Goal: Task Accomplishment & Management: Manage account settings

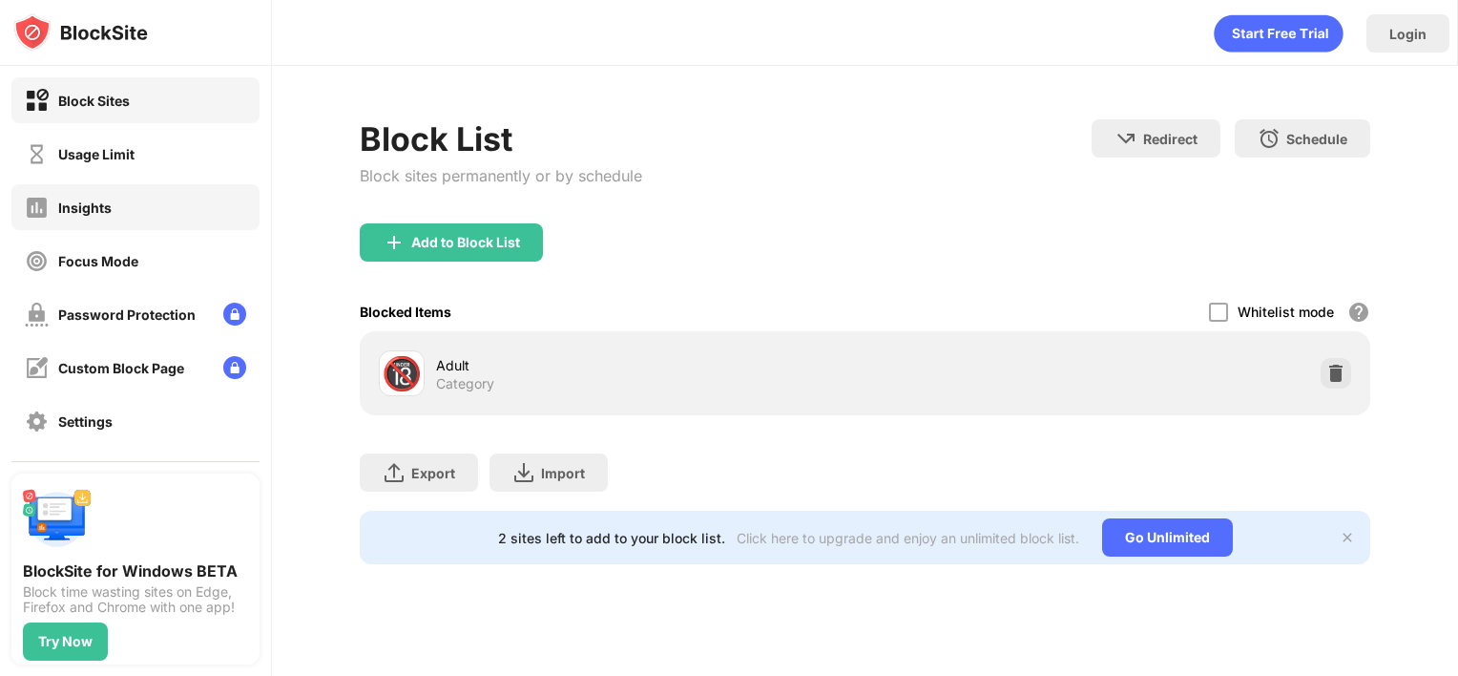
click at [108, 221] on div "Insights" at bounding box center [135, 207] width 248 height 46
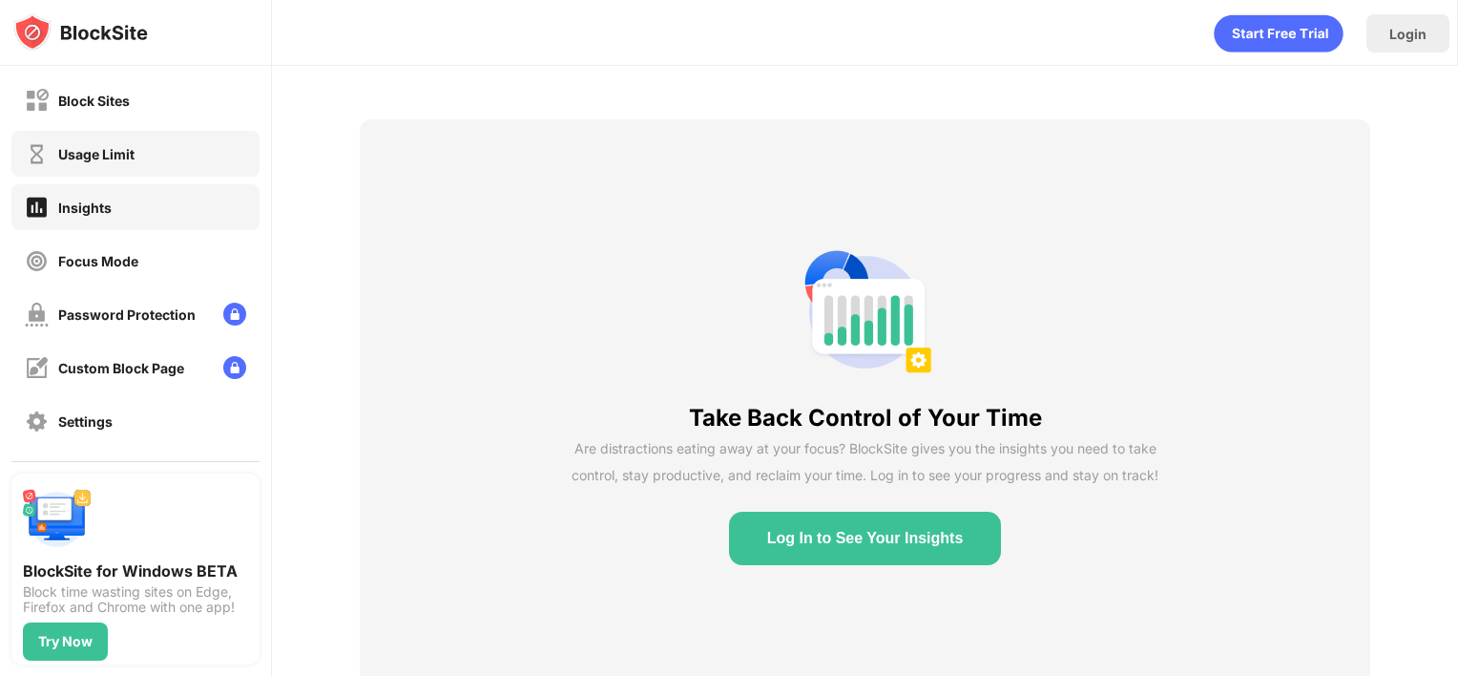
click at [113, 168] on div "Usage Limit" at bounding box center [135, 154] width 248 height 46
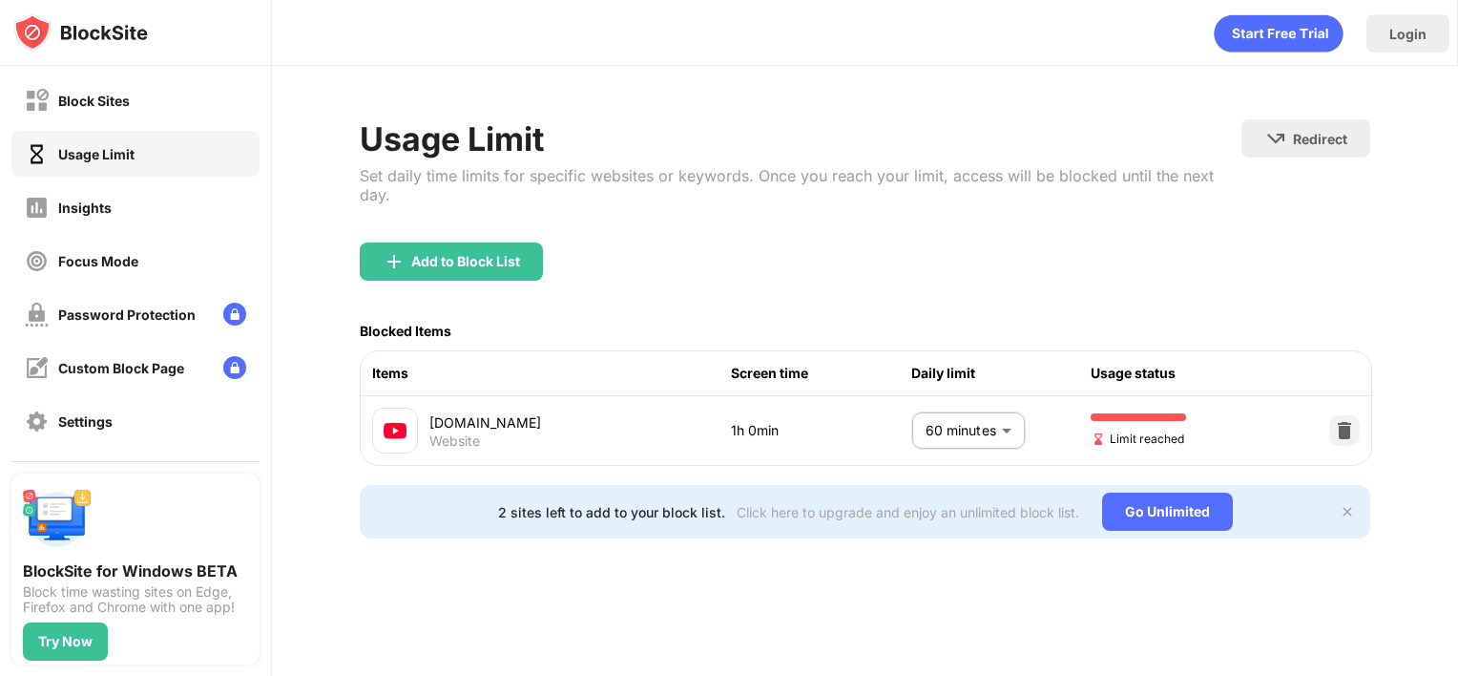
click at [951, 412] on body "Block Sites Usage Limit Insights Focus Mode Password Protection Custom Block Pa…" at bounding box center [729, 338] width 1458 height 676
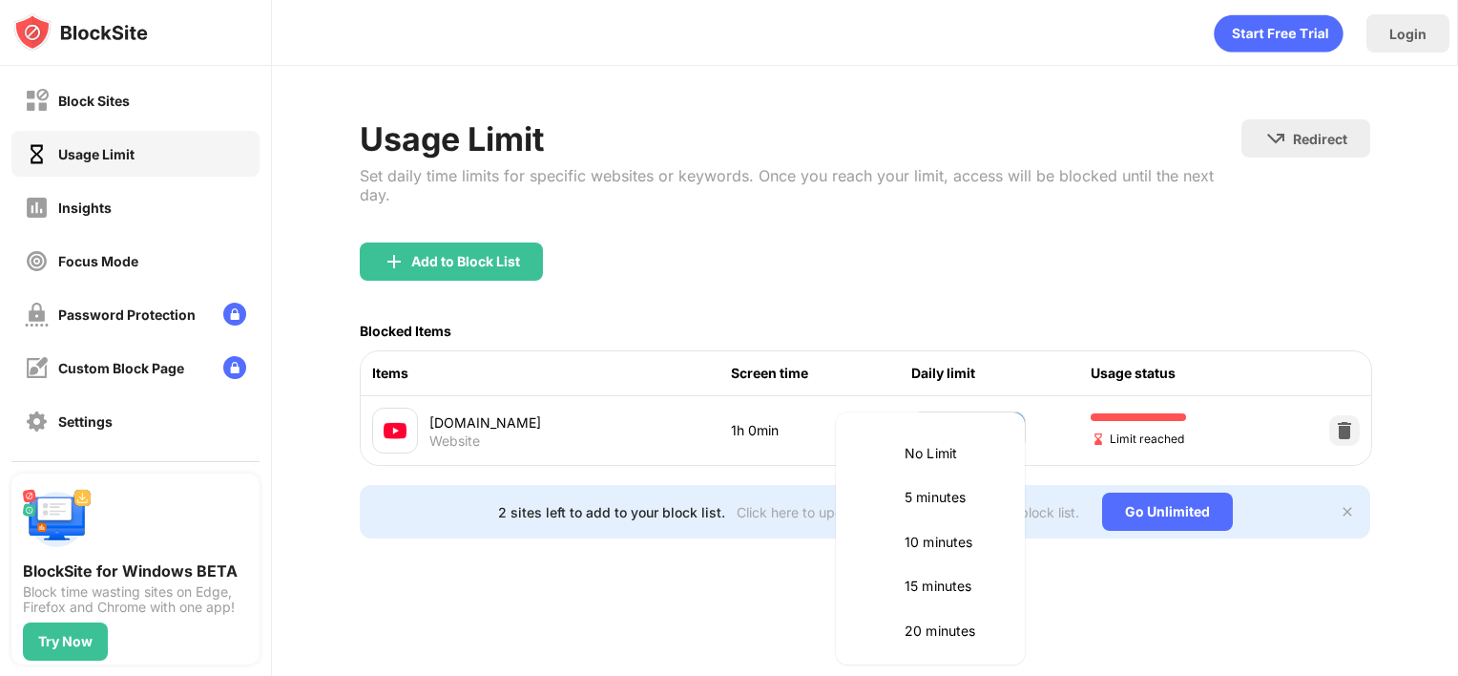
scroll to position [447, 0]
click at [928, 539] on p "60 minutes" at bounding box center [953, 538] width 97 height 21
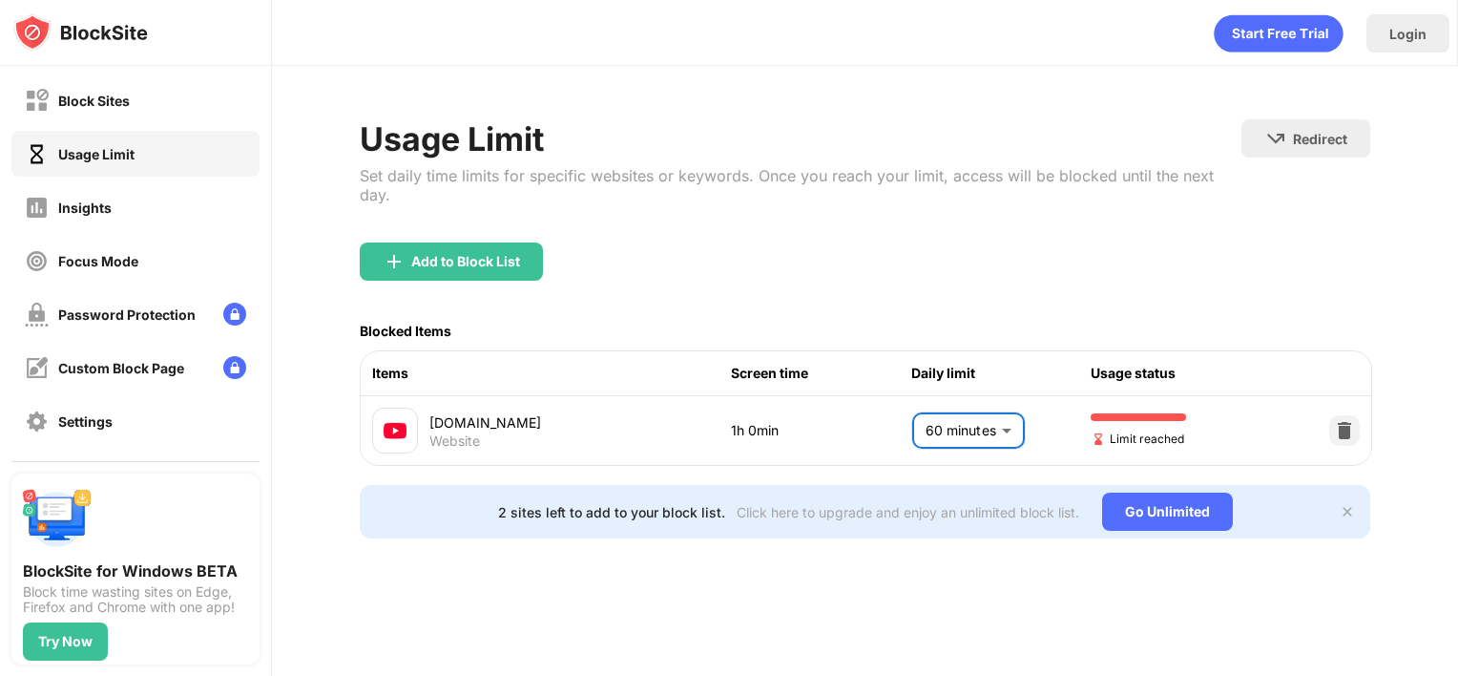
click at [982, 406] on body "Block Sites Usage Limit Insights Focus Mode Password Protection Custom Block Pa…" at bounding box center [729, 338] width 1458 height 676
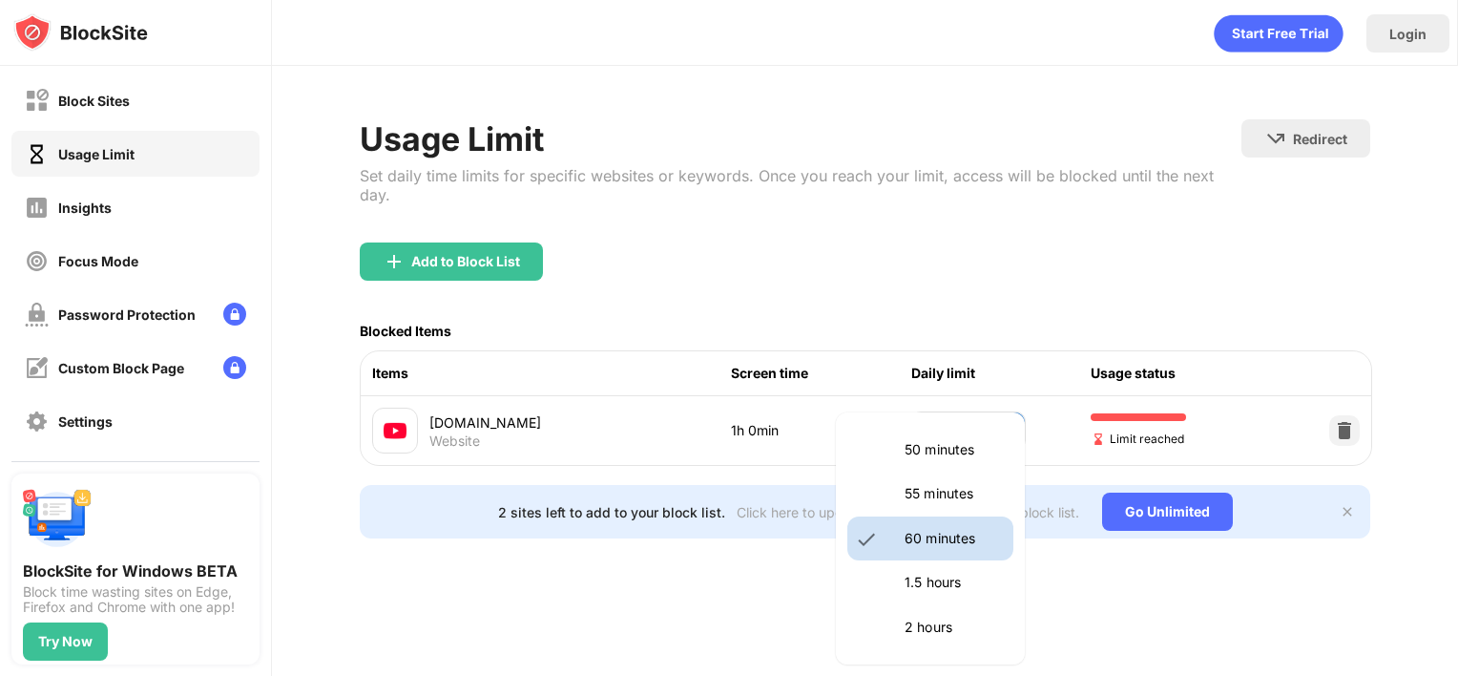
click at [958, 500] on p "55 minutes" at bounding box center [953, 493] width 97 height 21
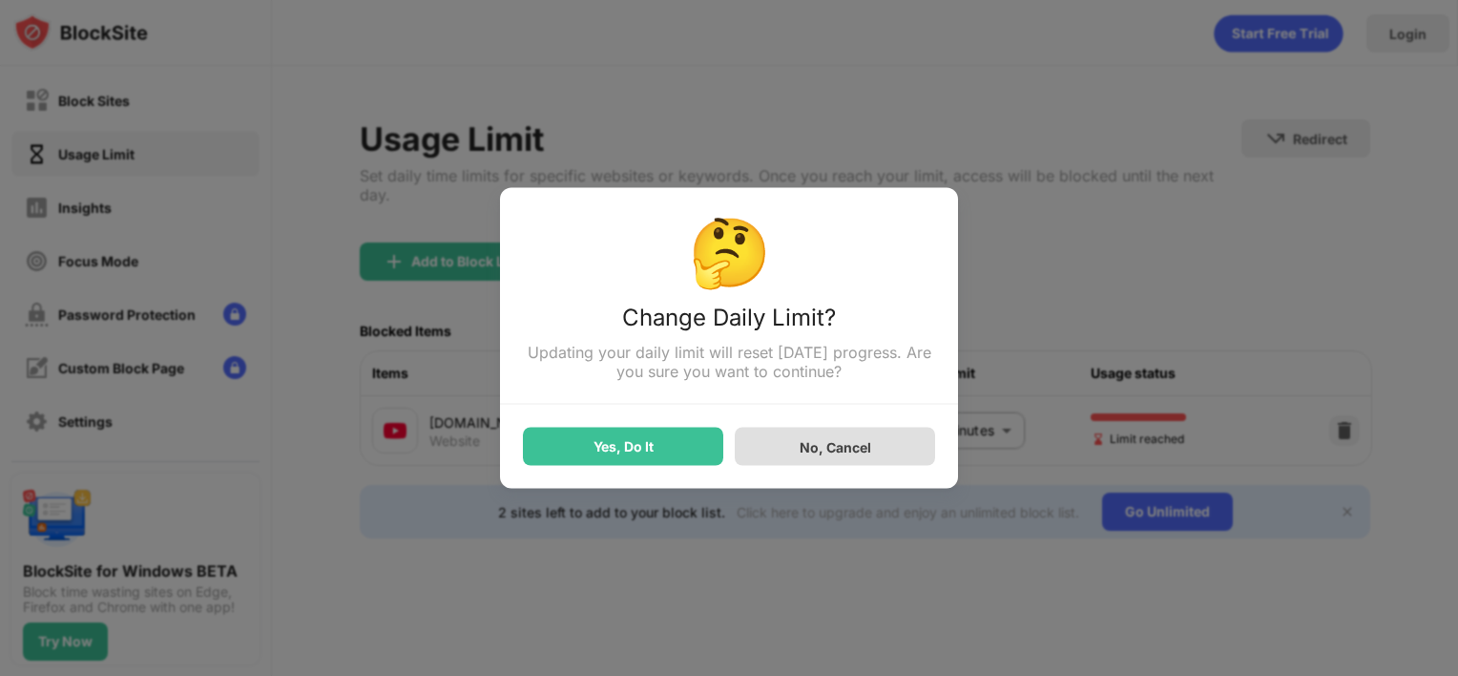
click at [711, 456] on div "Yes, Do It" at bounding box center [623, 446] width 200 height 38
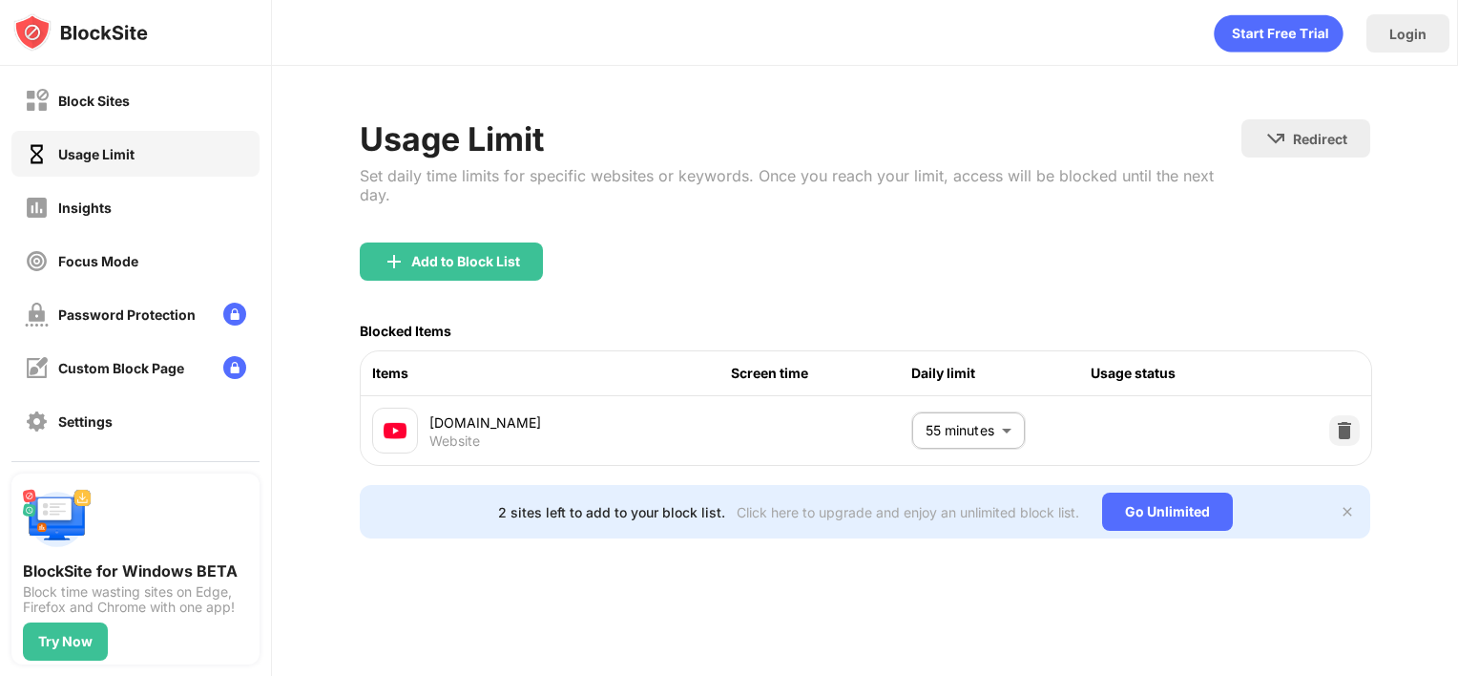
click at [962, 411] on body "Block Sites Usage Limit Insights Focus Mode Password Protection Custom Block Pa…" at bounding box center [729, 338] width 1458 height 676
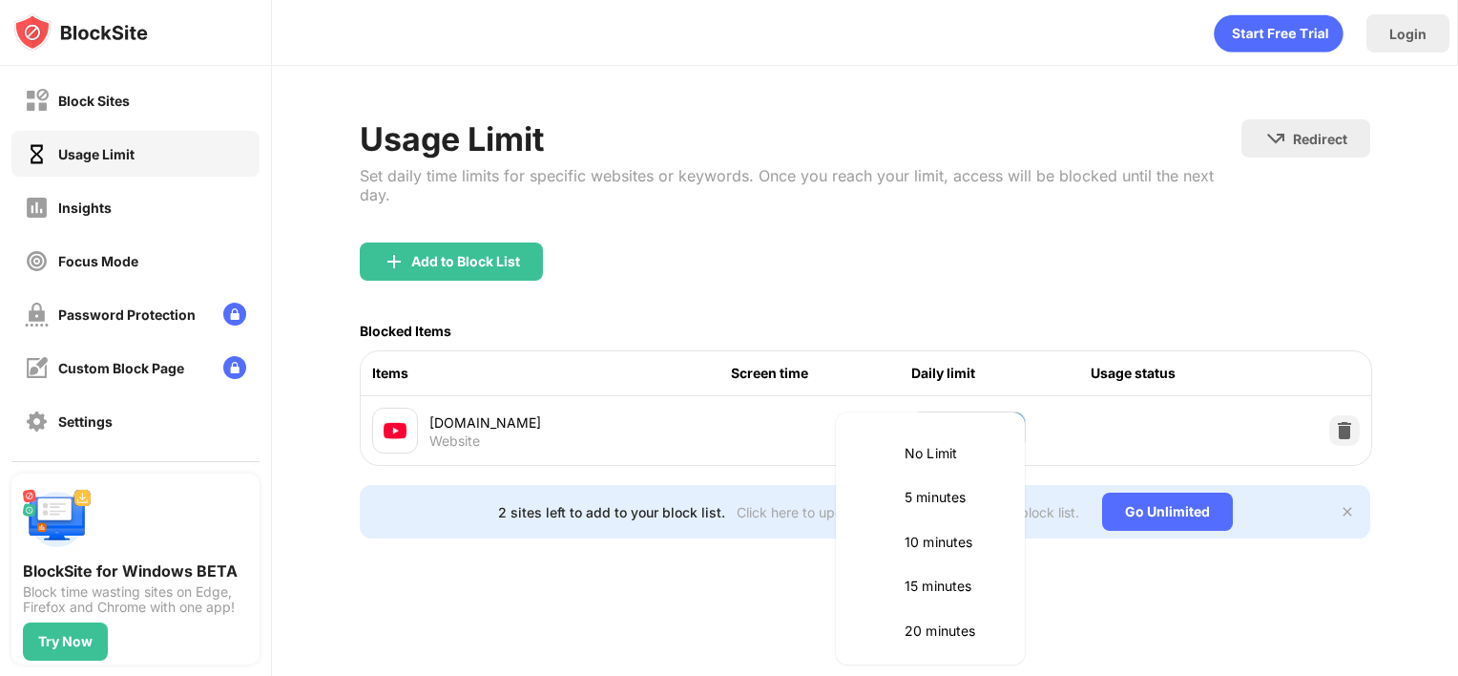
scroll to position [402, 0]
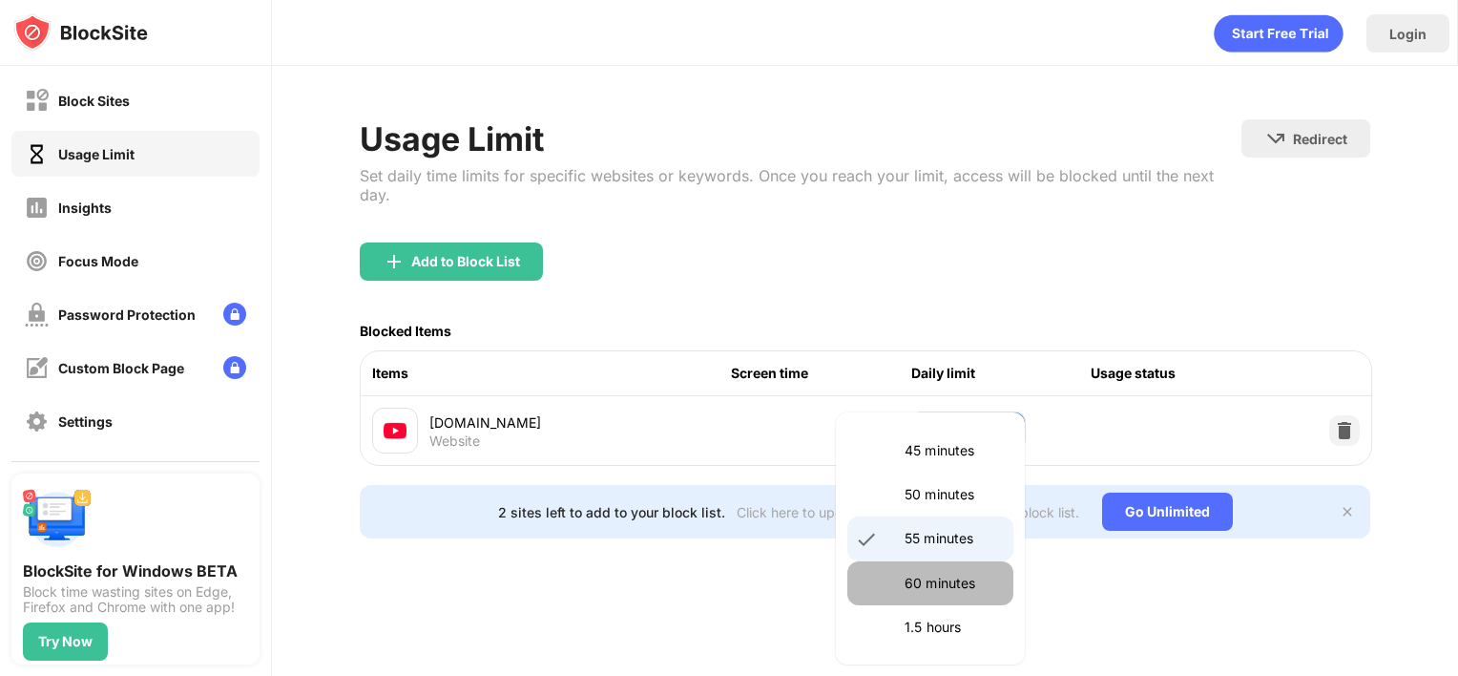
click at [942, 565] on li "60 minutes" at bounding box center [930, 583] width 166 height 44
type input "**"
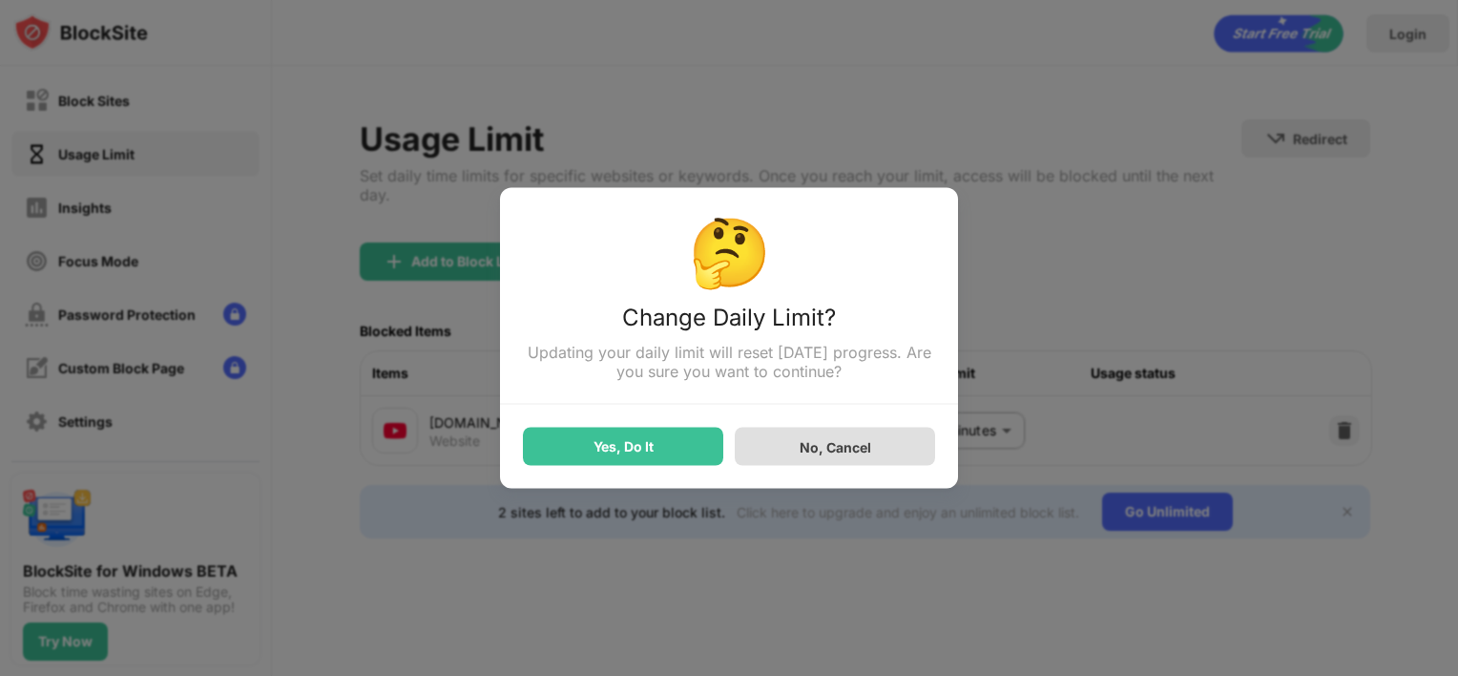
click at [671, 456] on div "Yes, Do It" at bounding box center [623, 446] width 200 height 38
